Goal: Information Seeking & Learning: Check status

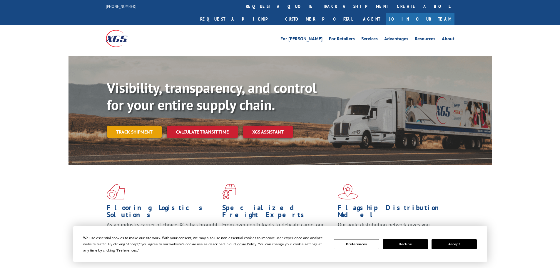
click at [143, 125] on link "Track shipment" at bounding box center [134, 131] width 55 height 12
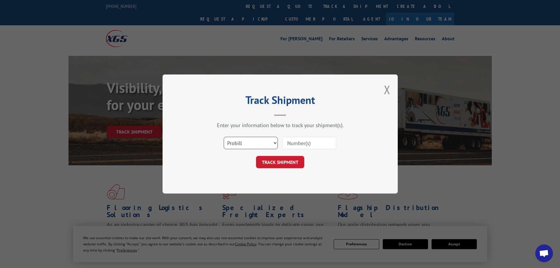
click at [275, 141] on select "Select category... Probill BOL PO" at bounding box center [251, 143] width 54 height 12
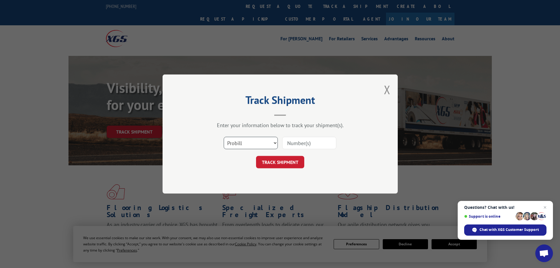
select select "po"
click at [224, 137] on select "Select category... Probill BOL PO" at bounding box center [251, 143] width 54 height 12
click at [295, 145] on input at bounding box center [309, 143] width 54 height 12
type input "03520291"
click at [256, 156] on button "TRACK SHIPMENT" at bounding box center [280, 162] width 48 height 12
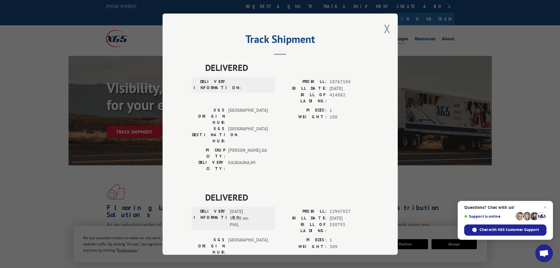
click at [384, 27] on button "Close modal" at bounding box center [387, 29] width 6 height 16
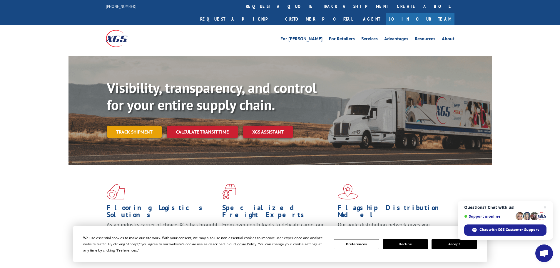
click at [136, 125] on link "Track shipment" at bounding box center [134, 131] width 55 height 12
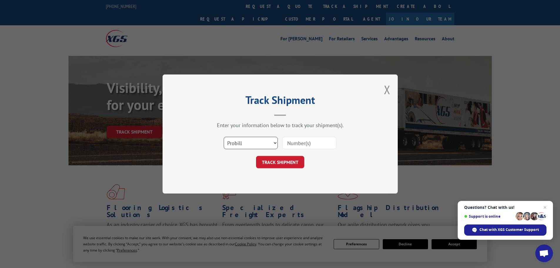
click at [277, 144] on select "Select category... Probill BOL PO" at bounding box center [251, 143] width 54 height 12
select select "po"
click at [224, 137] on select "Select category... Probill BOL PO" at bounding box center [251, 143] width 54 height 12
click at [306, 144] on input at bounding box center [309, 143] width 54 height 12
type input "03520285"
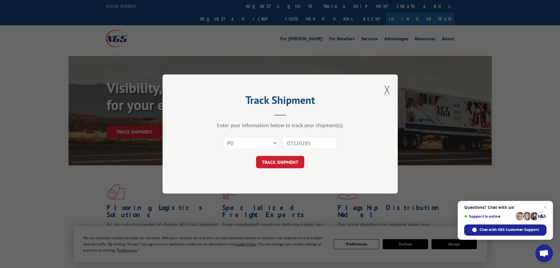
click button "TRACK SHIPMENT" at bounding box center [280, 162] width 48 height 12
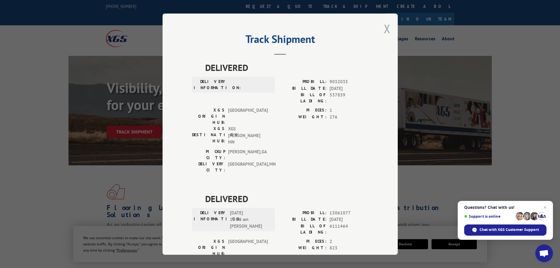
click at [385, 27] on button "Close modal" at bounding box center [387, 29] width 6 height 16
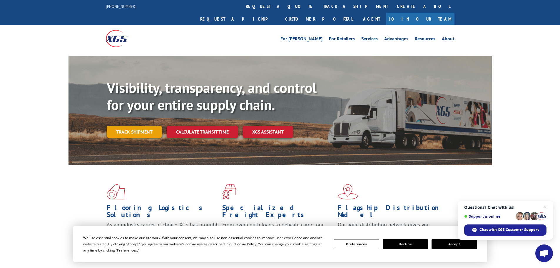
click at [137, 125] on link "Track shipment" at bounding box center [134, 131] width 55 height 12
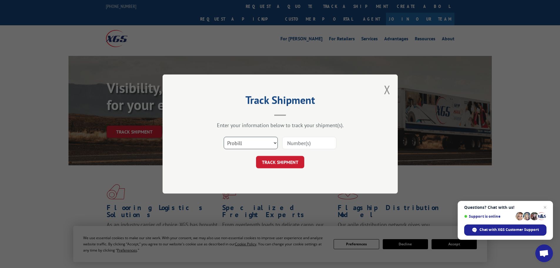
click at [275, 144] on select "Select category... Probill BOL PO" at bounding box center [251, 143] width 54 height 12
select select "po"
click at [224, 137] on select "Select category... Probill BOL PO" at bounding box center [251, 143] width 54 height 12
click at [301, 144] on input at bounding box center [309, 143] width 54 height 12
type input "03520329"
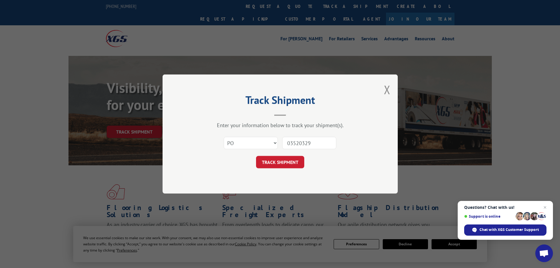
click at [256, 156] on button "TRACK SHIPMENT" at bounding box center [280, 162] width 48 height 12
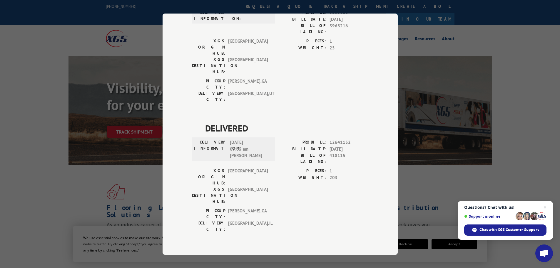
scroll to position [8, 0]
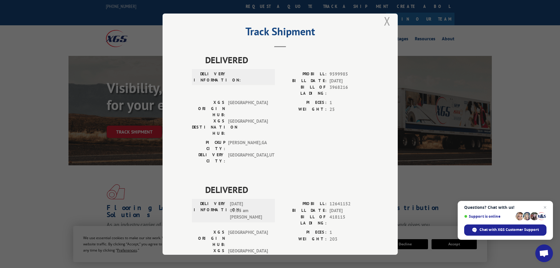
click at [384, 21] on button "Close modal" at bounding box center [387, 21] width 6 height 16
